Goal: Task Accomplishment & Management: Complete application form

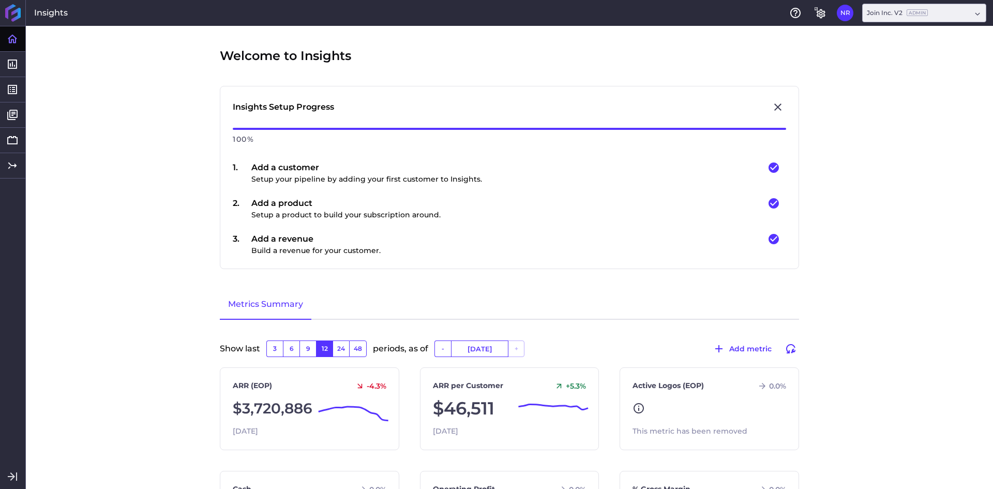
click at [179, 201] on div "Welcome to Insights Insights Setup Progress 100 % 1 . Add a customer Setup your…" at bounding box center [509, 257] width 967 height 463
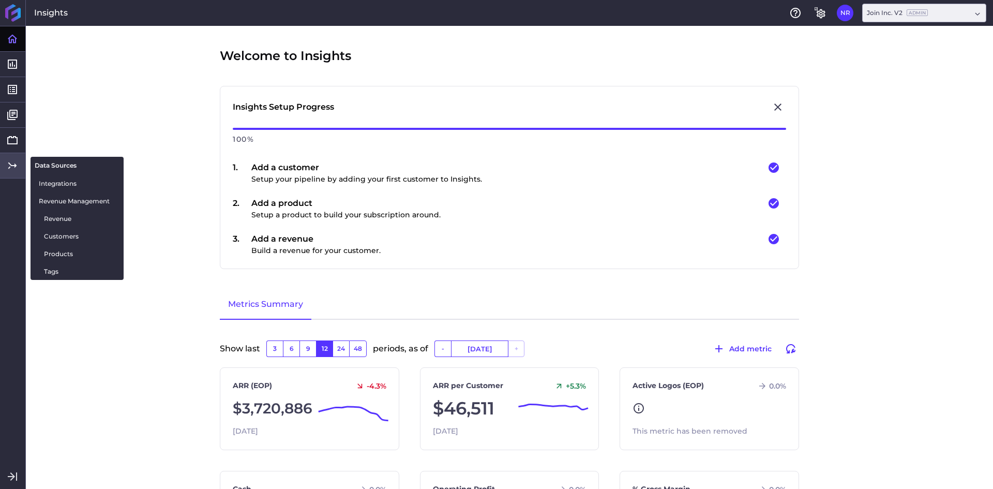
click at [18, 165] on icon at bounding box center [12, 165] width 12 height 12
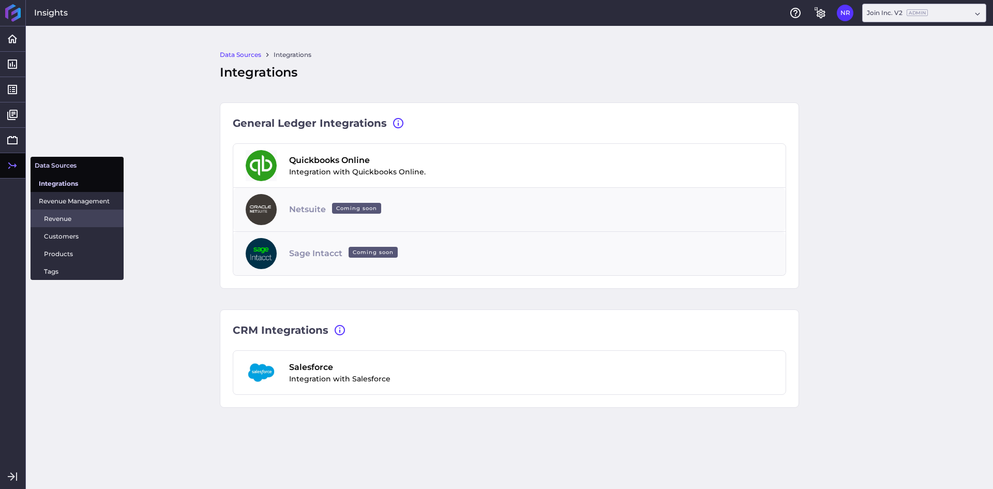
click at [79, 221] on span "Revenue" at bounding box center [79, 218] width 71 height 11
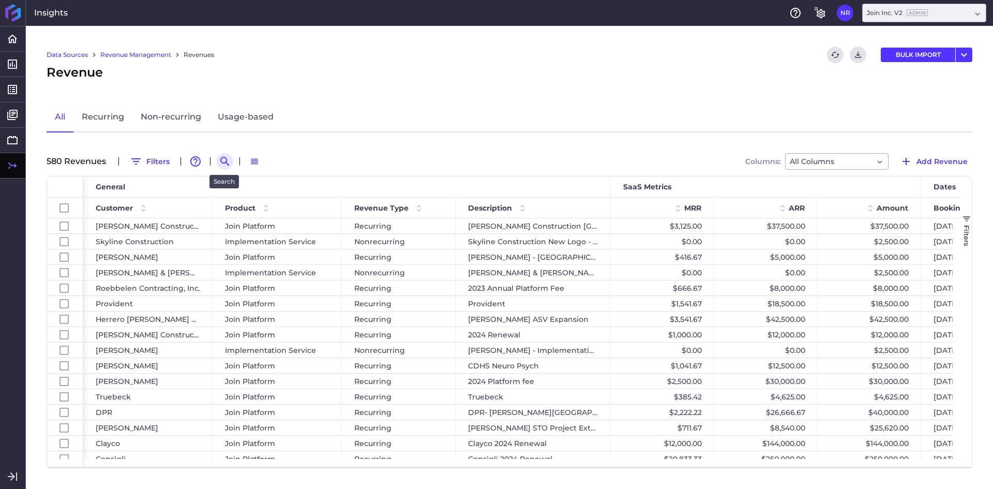
click at [221, 159] on icon "Search by" at bounding box center [225, 161] width 12 height 12
click at [263, 164] on input at bounding box center [275, 162] width 83 height 16
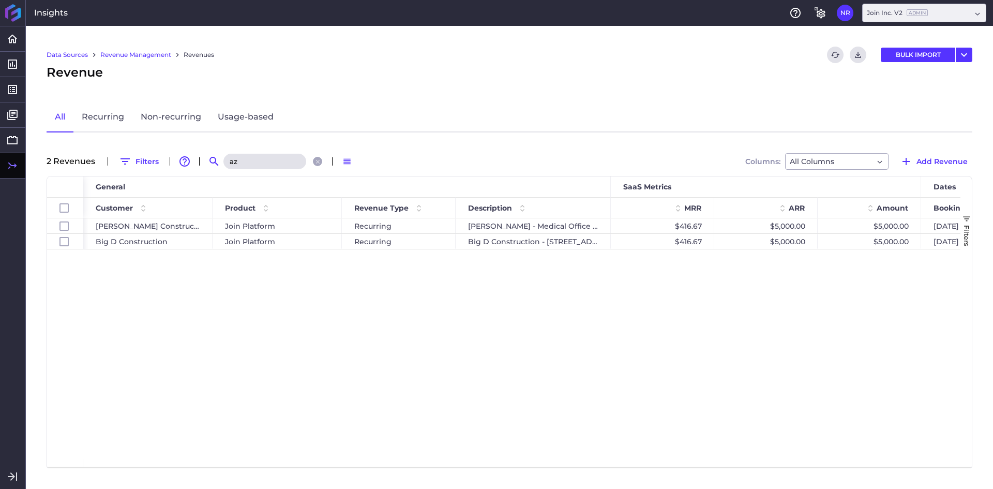
type input "az"
click at [283, 437] on div "[PERSON_NAME] Construction Join Platform Recurring [PERSON_NAME] - Medical Offi…" at bounding box center [521, 338] width 877 height 241
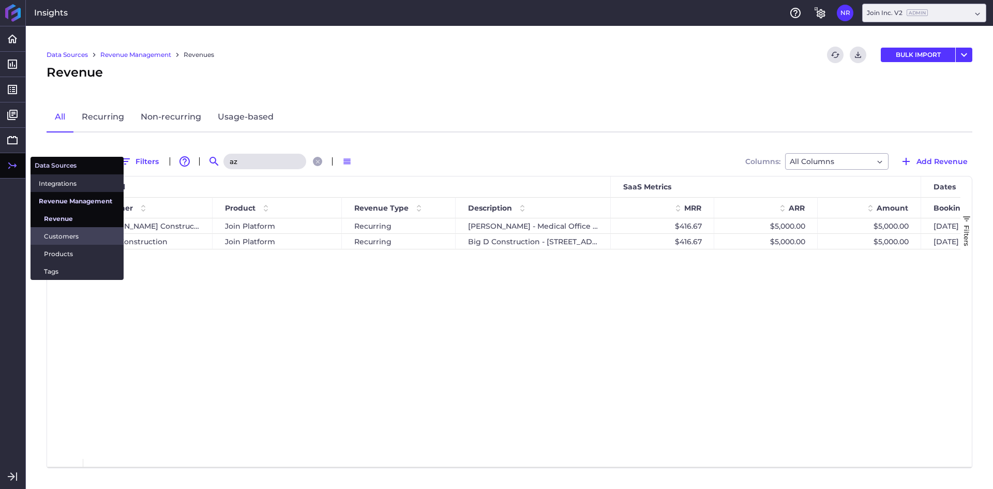
click at [65, 234] on span "Customers" at bounding box center [79, 236] width 71 height 11
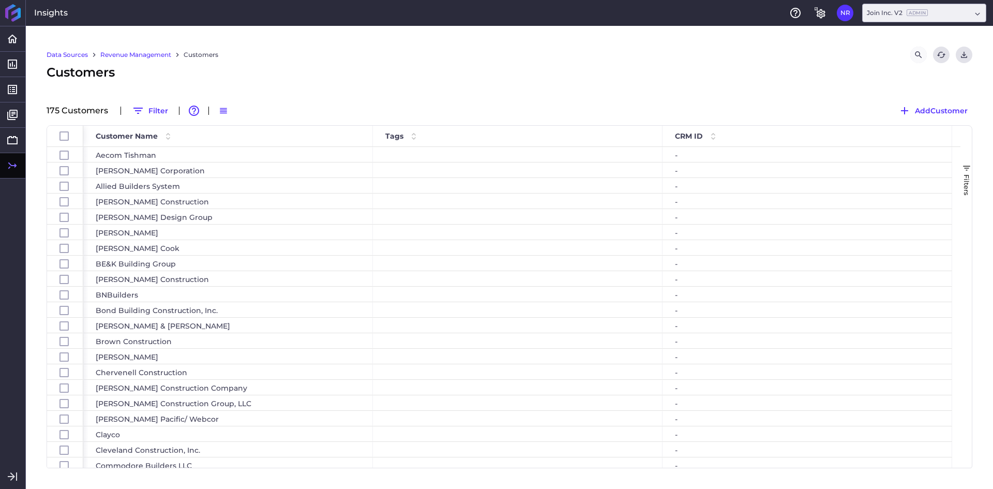
click at [916, 57] on icon "Search by" at bounding box center [918, 54] width 9 height 9
click at [869, 59] on input at bounding box center [866, 55] width 83 height 16
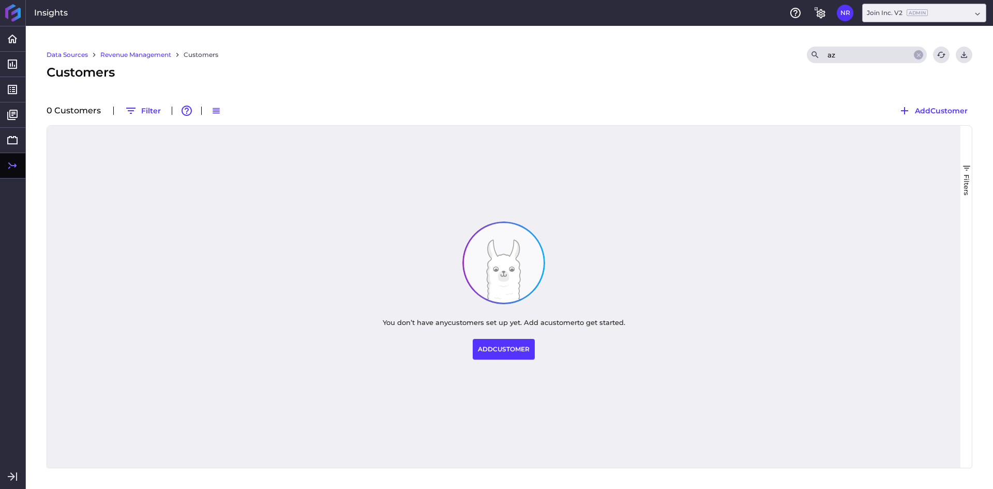
type input "az"
click at [833, 84] on div "Data Sources Revenue Management Customers Search az Refresh table data Download…" at bounding box center [509, 257] width 967 height 463
click at [942, 109] on span "Add Customer" at bounding box center [941, 110] width 53 height 11
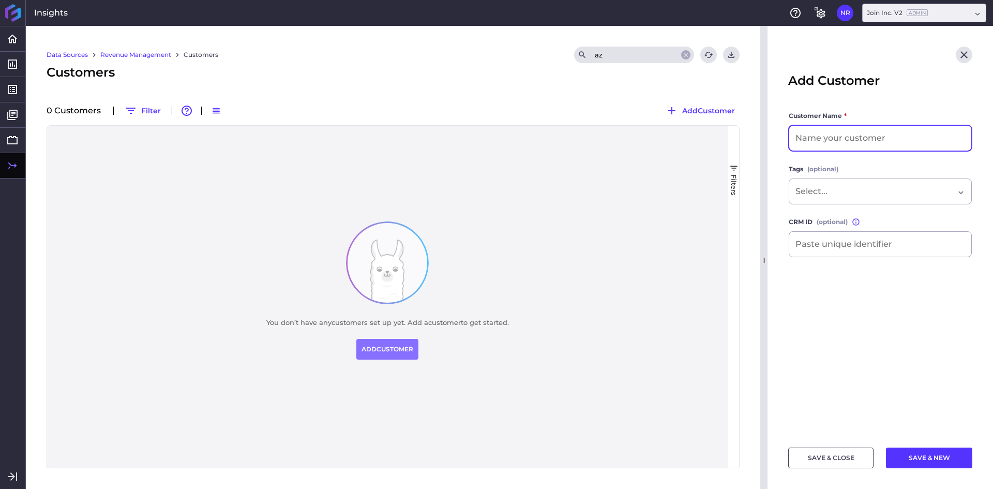
drag, startPoint x: 830, startPoint y: 129, endPoint x: 833, endPoint y: 125, distance: 5.5
click at [830, 129] on input at bounding box center [880, 138] width 182 height 25
type input "AZ Corp"
click at [826, 467] on button "SAVE & CLOSE" at bounding box center [830, 457] width 85 height 21
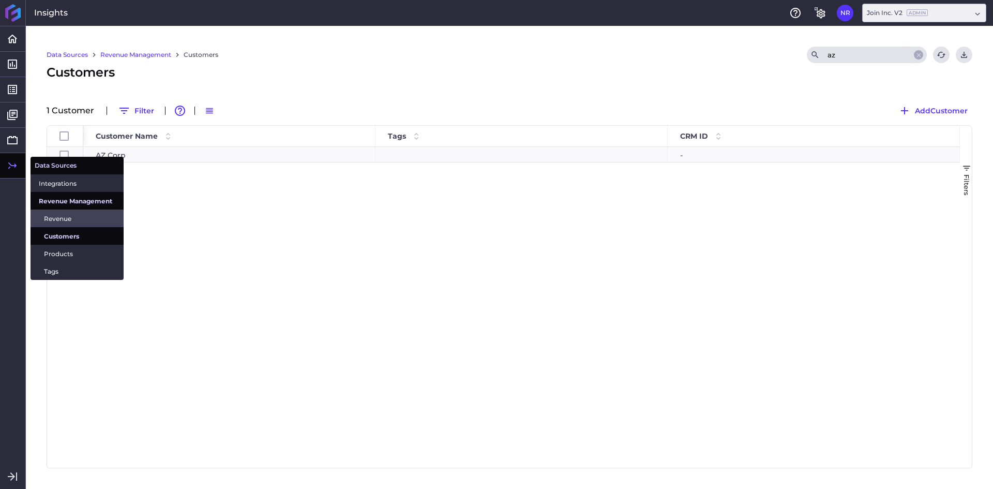
click at [64, 215] on span "Revenue" at bounding box center [79, 218] width 71 height 11
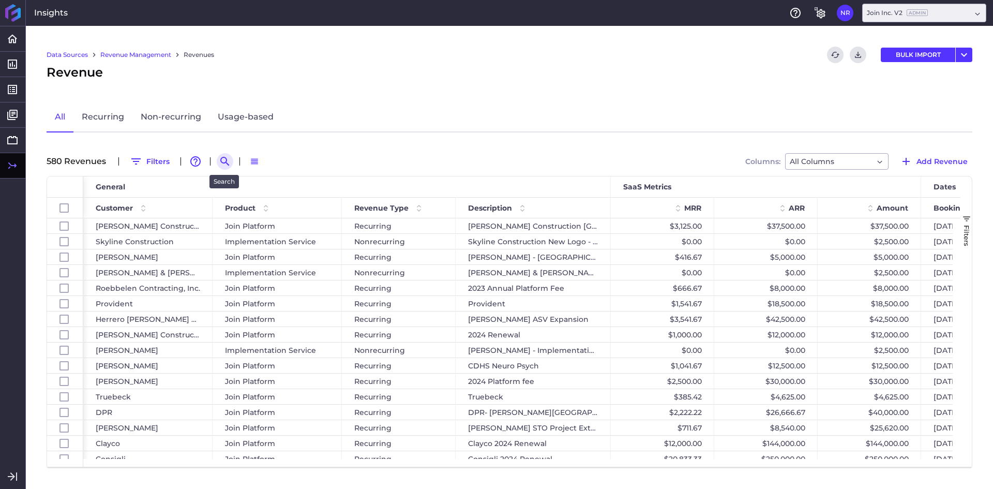
click at [228, 161] on icon "Search by" at bounding box center [225, 161] width 12 height 12
click at [271, 160] on input at bounding box center [275, 162] width 83 height 16
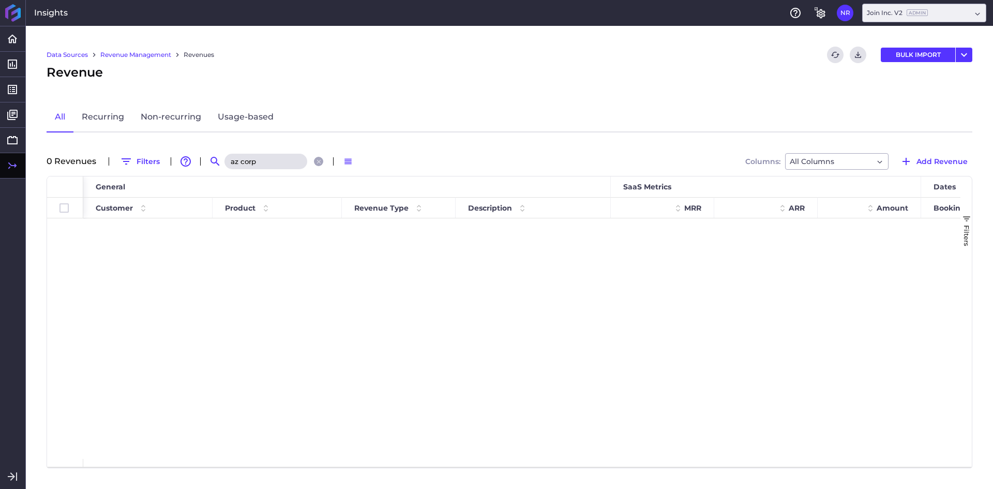
type input "az corp"
click at [377, 111] on div "All Recurring Non-recurring Usage-based" at bounding box center [510, 117] width 926 height 30
click at [942, 163] on span "Add Revenue" at bounding box center [942, 161] width 51 height 11
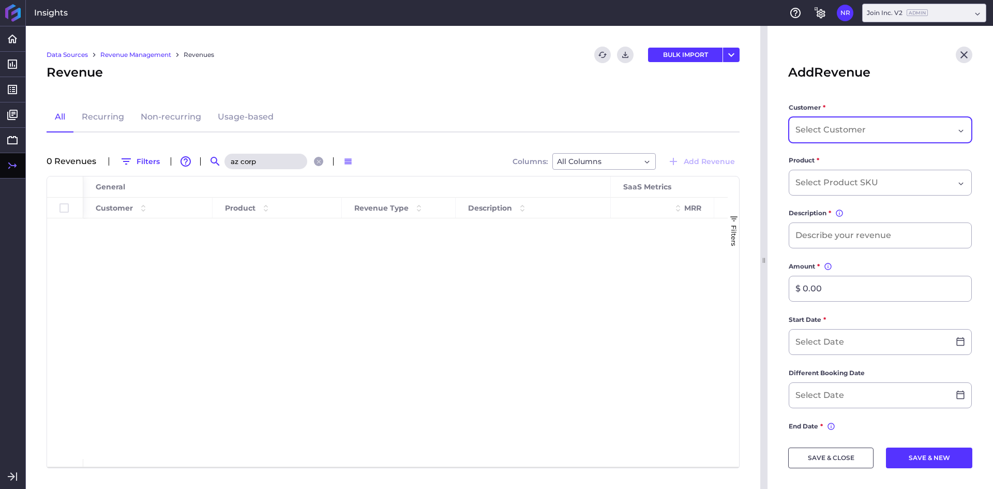
click at [834, 129] on input "Dropdown select" at bounding box center [832, 130] width 72 height 12
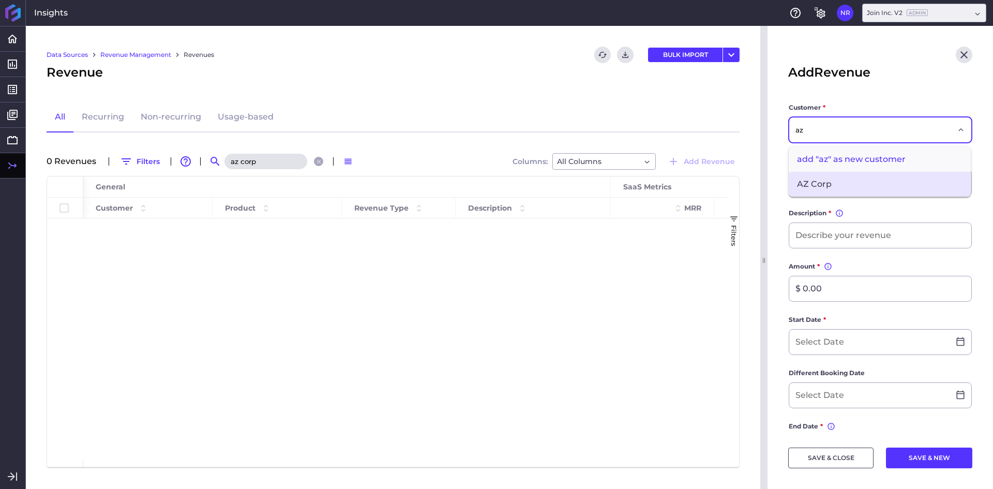
type input "az"
click at [806, 178] on span "AZ Corp" at bounding box center [880, 184] width 182 height 25
click at [806, 175] on div "Dropdown select" at bounding box center [880, 183] width 183 height 26
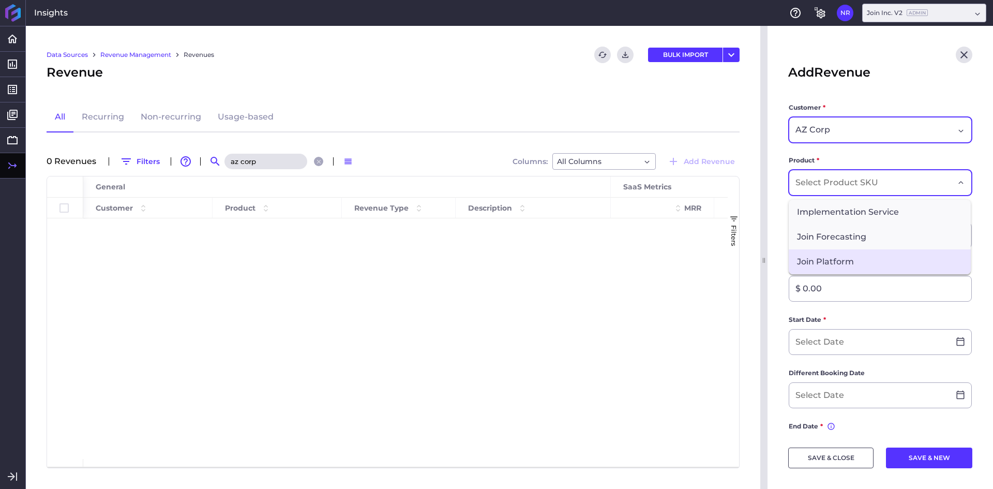
click at [824, 265] on span "Join Platform" at bounding box center [880, 261] width 182 height 25
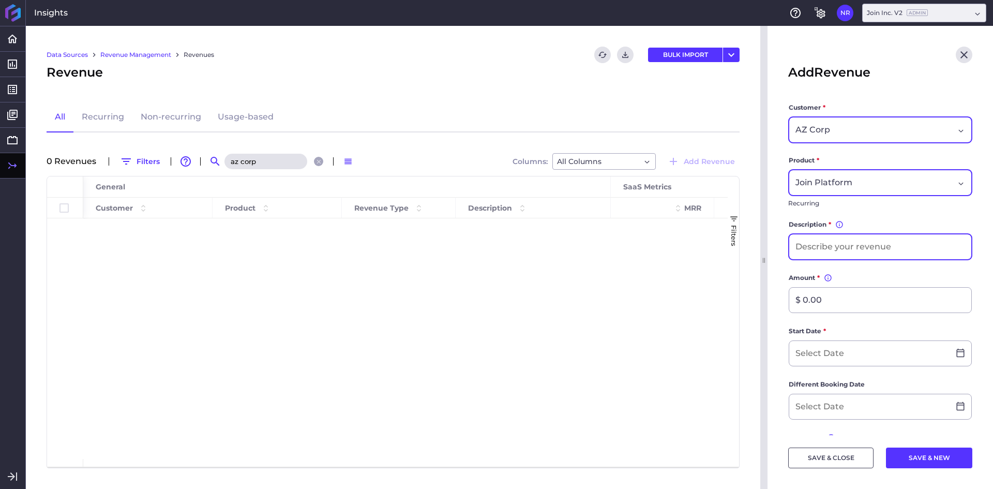
click at [825, 236] on input at bounding box center [880, 246] width 182 height 25
type input "AZ Corp 2025 New Deal"
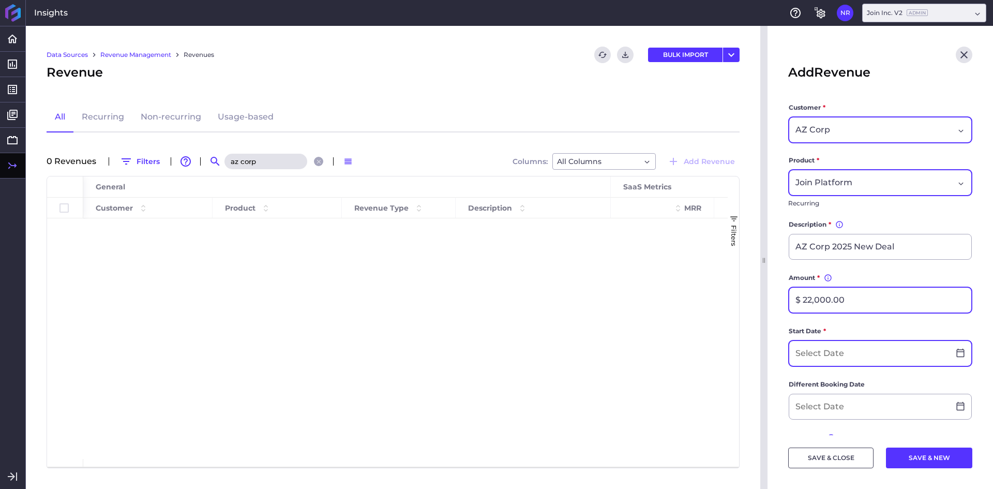
type input "$ 22,000.00"
click at [836, 357] on input at bounding box center [869, 353] width 160 height 25
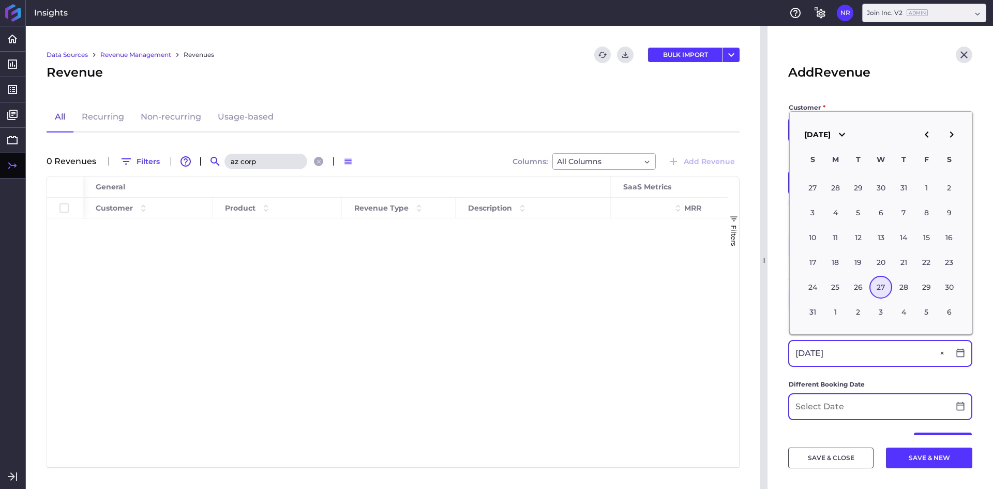
type input "[DATE]"
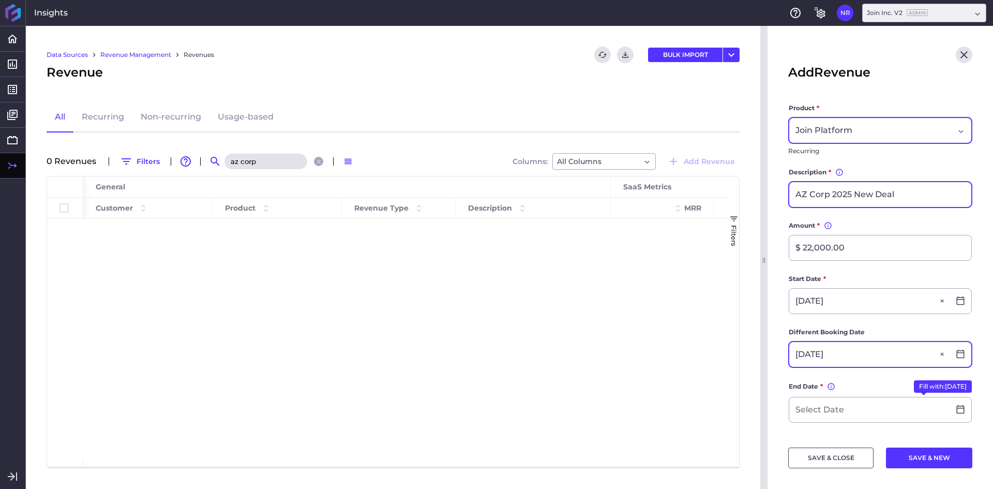
scroll to position [103, 0]
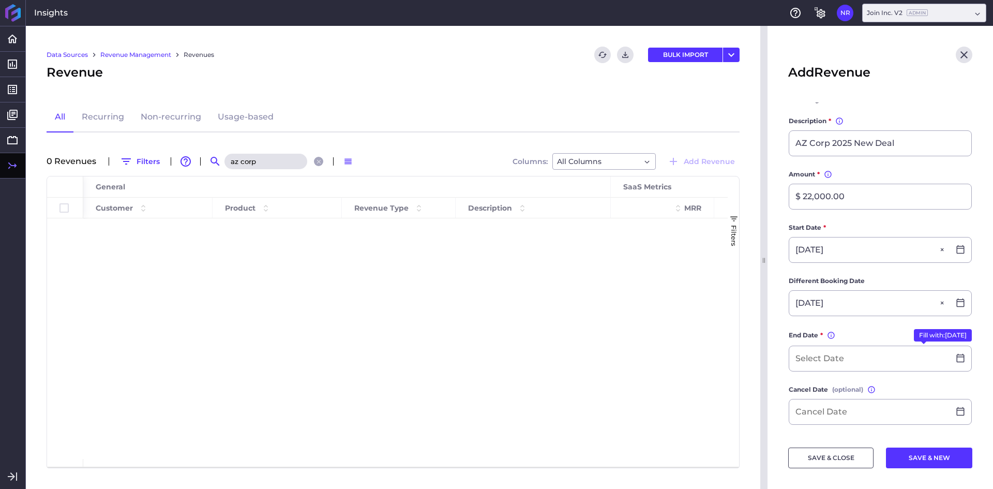
type input "[DATE]"
click at [914, 337] on button "Fill with: [DATE]" at bounding box center [943, 335] width 58 height 12
type input "[DATE]"
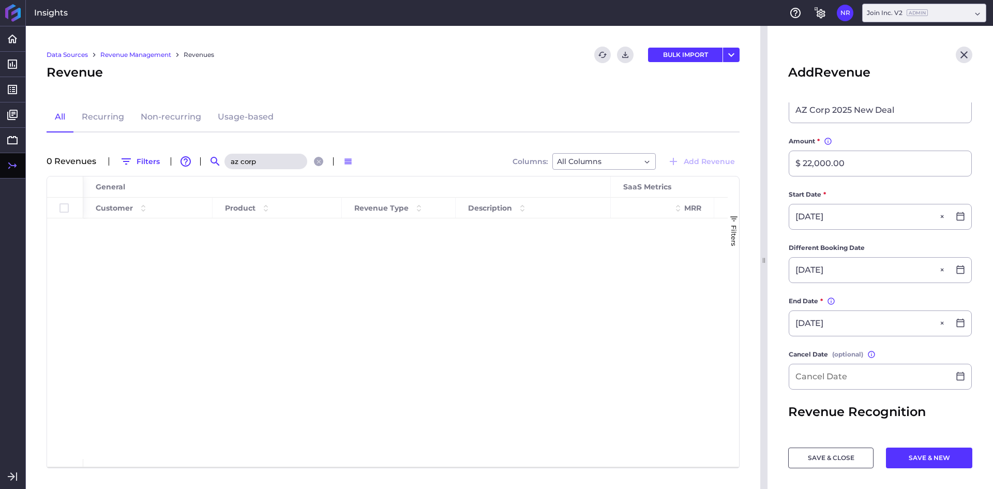
scroll to position [155, 0]
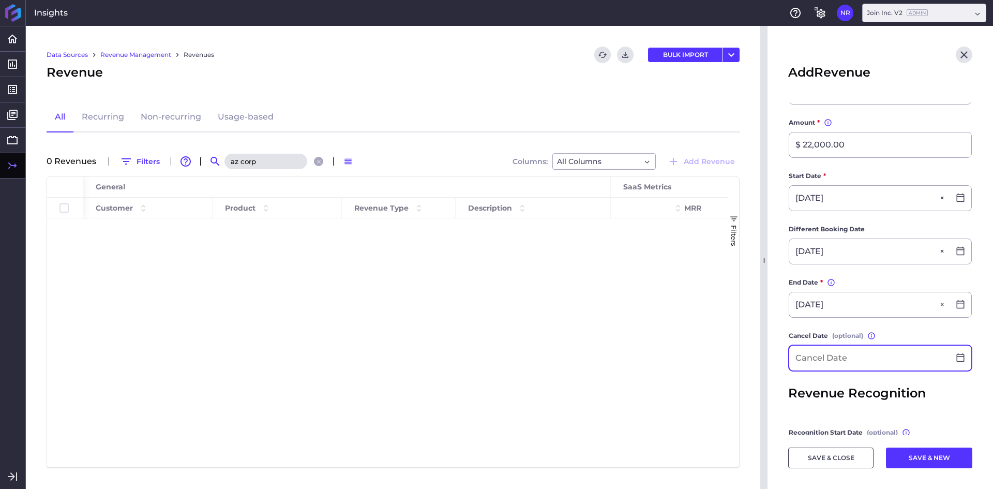
click at [830, 364] on input at bounding box center [869, 358] width 160 height 25
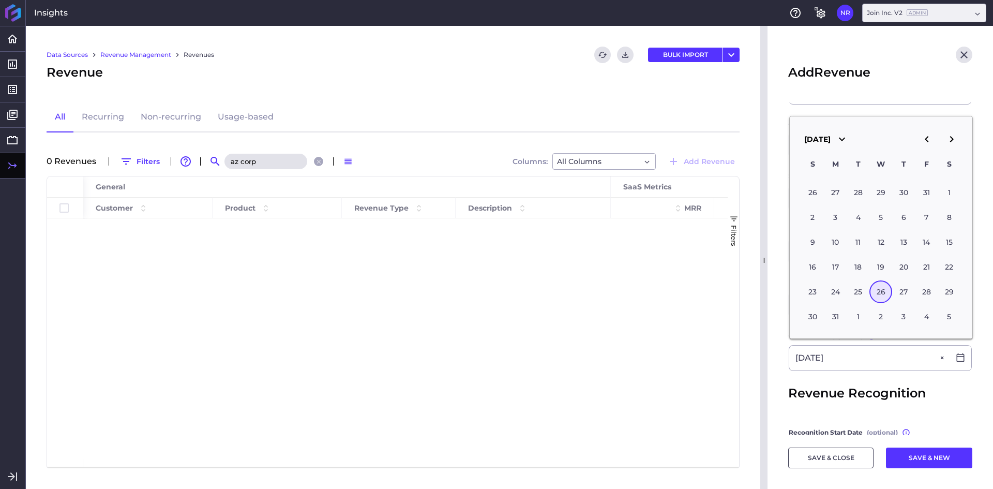
type input "[DATE]"
click at [773, 370] on main "Customer * AZ Corp Product * Join Platform Recurring Description * You can chan…" at bounding box center [881, 255] width 226 height 617
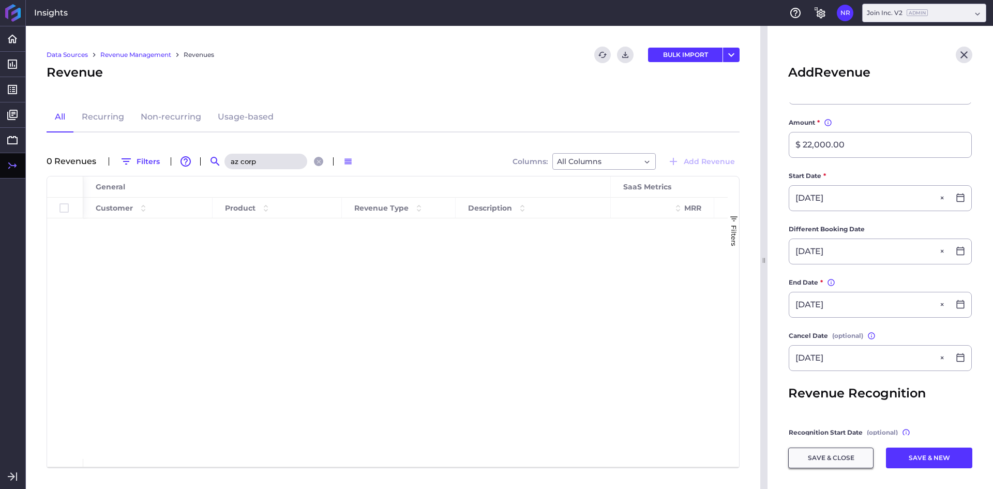
click at [811, 455] on button "SAVE & CLOSE" at bounding box center [830, 457] width 85 height 21
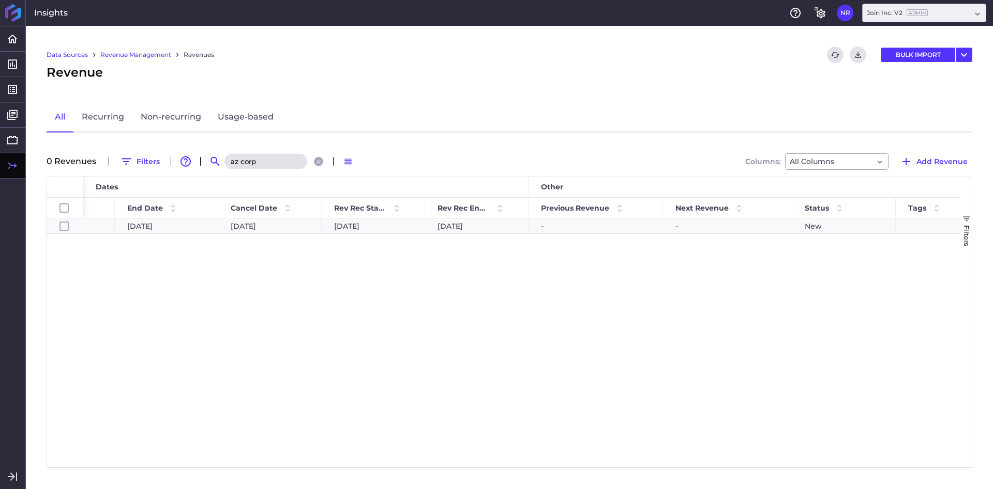
scroll to position [0, 0]
